Goal: Register for event/course

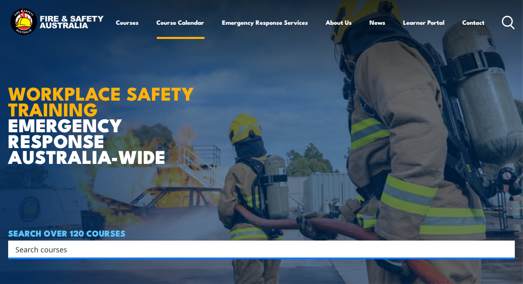
click at [175, 26] on link "Course Calendar" at bounding box center [181, 22] width 48 height 19
click at [167, 24] on link "Course Calendar" at bounding box center [181, 22] width 48 height 19
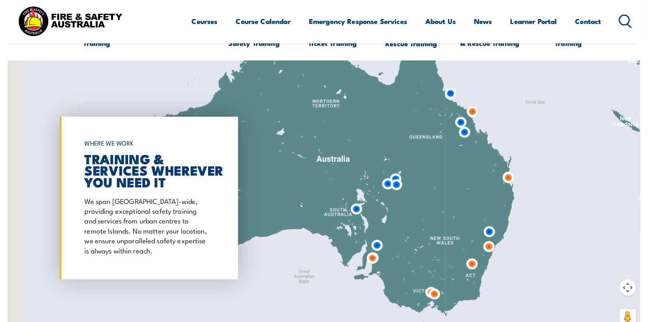
scroll to position [586, 0]
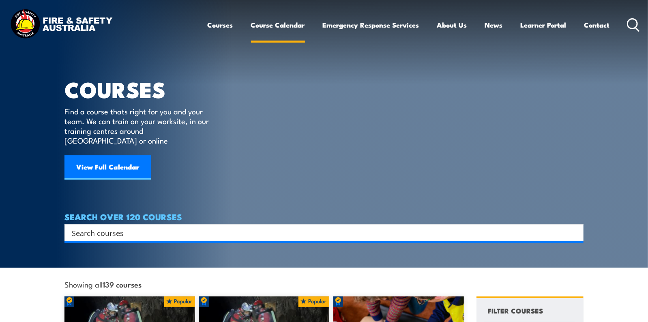
click at [271, 28] on link "Course Calendar" at bounding box center [278, 24] width 54 height 21
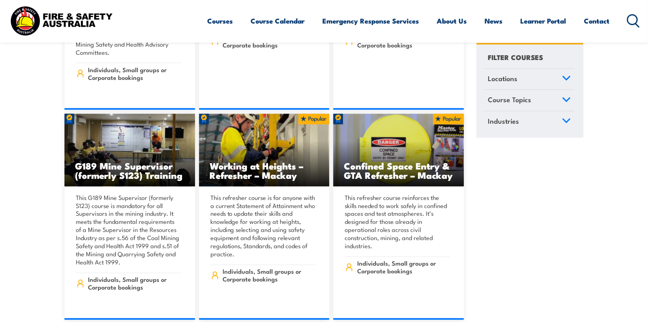
scroll to position [406, 0]
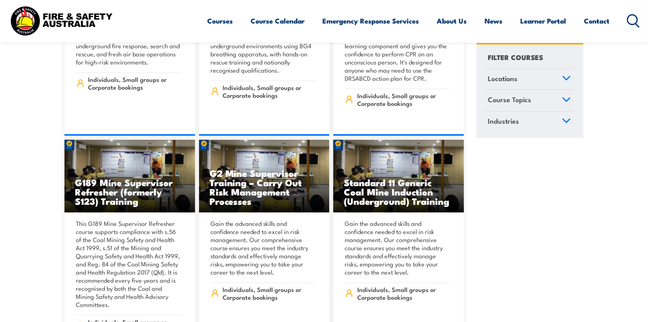
scroll to position [108, 0]
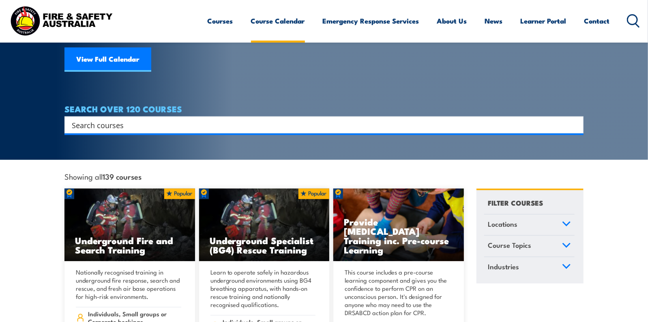
click at [256, 21] on link "Course Calendar" at bounding box center [278, 20] width 54 height 21
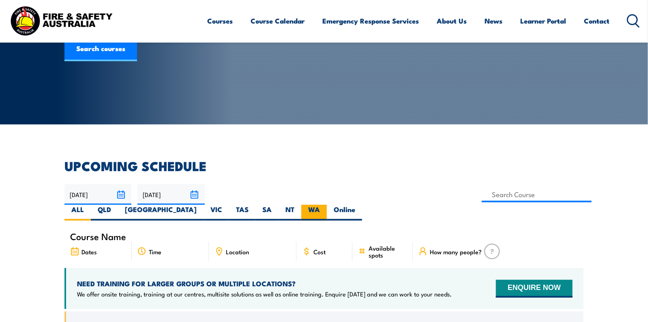
click at [327, 205] on label "WA" at bounding box center [314, 213] width 26 height 16
click at [325, 205] on input "WA" at bounding box center [322, 207] width 5 height 5
radio input "true"
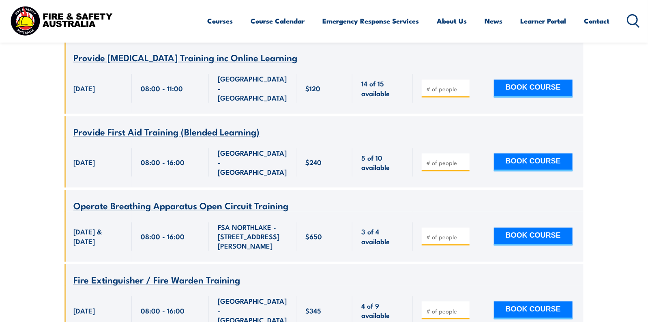
scroll to position [970, 0]
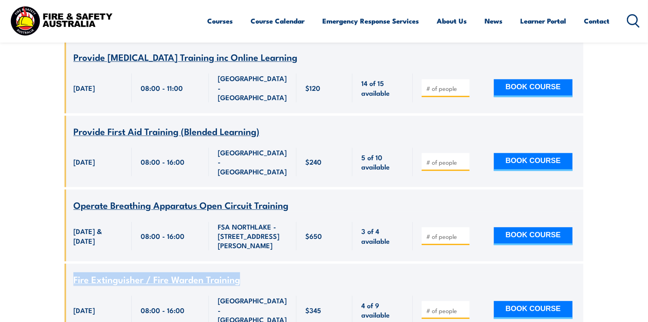
drag, startPoint x: 269, startPoint y: 161, endPoint x: 67, endPoint y: 161, distance: 201.8
click at [67, 263] on div "Course Name Fire Extinguisher / Fire Warden Training" at bounding box center [323, 273] width 519 height 21
copy span "Fire Extinguisher / Fire Warden Training"
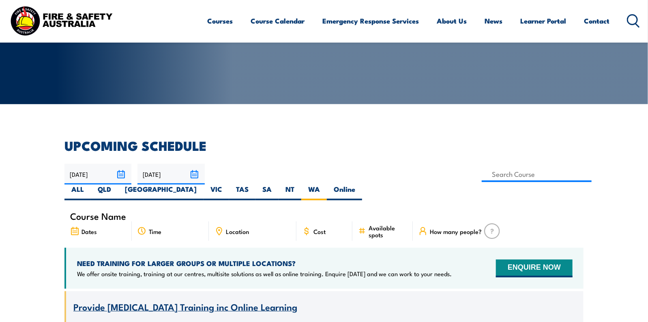
scroll to position [105, 0]
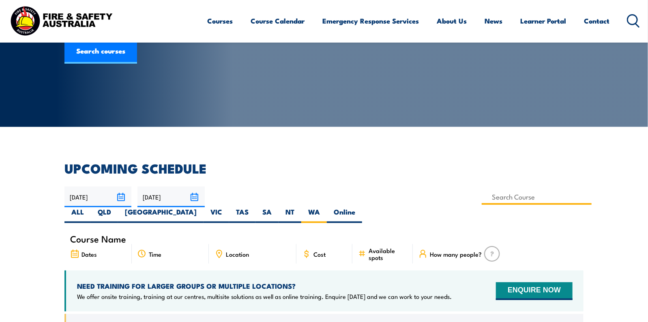
click at [481, 195] on input at bounding box center [536, 197] width 110 height 16
paste input "Fire Extinguisher / Fire Warden Training"
type input "Fire Extinguisher / Fire Warden Training"
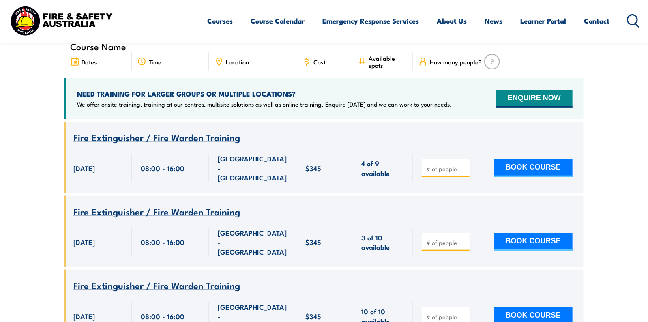
scroll to position [321, 0]
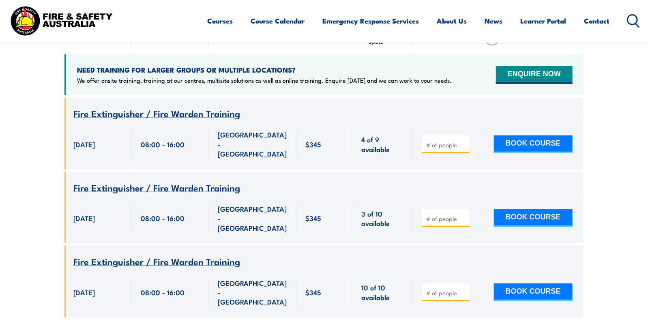
drag, startPoint x: 73, startPoint y: 184, endPoint x: 118, endPoint y: 187, distance: 45.5
click at [118, 193] on div "[DATE] 08:00:00 - 16:00:00 15 September 2025" at bounding box center [97, 218] width 67 height 50
copy span "[DATE]"
